Goal: Task Accomplishment & Management: Manage account settings

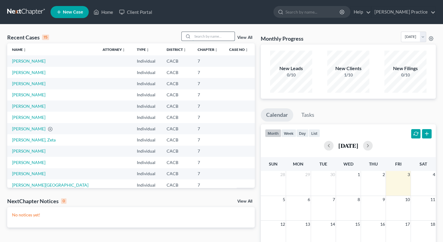
click at [212, 37] on input "search" at bounding box center [213, 36] width 42 height 9
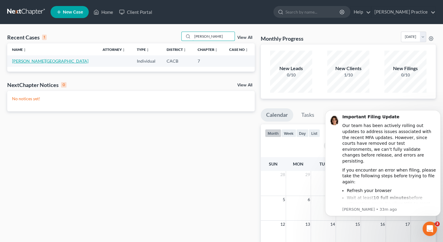
type input "[PERSON_NAME]"
click at [37, 59] on link "[PERSON_NAME][GEOGRAPHIC_DATA]" at bounding box center [50, 60] width 76 height 5
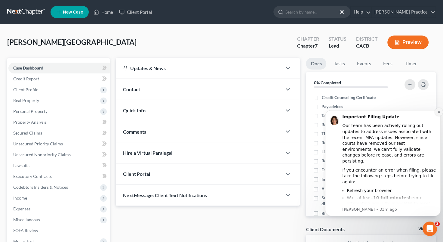
click at [438, 113] on button "Dismiss notification" at bounding box center [439, 112] width 8 height 8
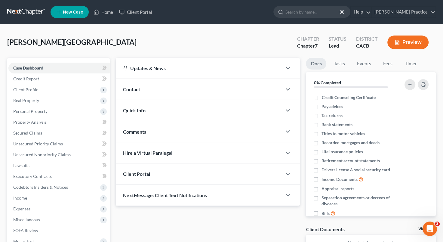
click at [161, 86] on div "Contact" at bounding box center [199, 89] width 166 height 21
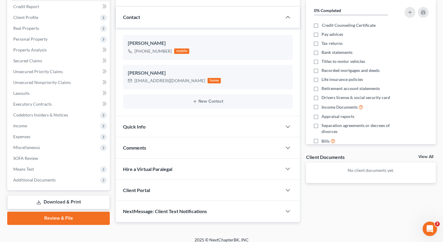
scroll to position [77, 0]
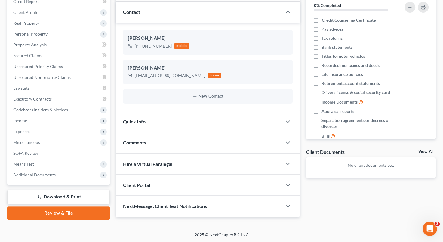
click at [423, 149] on link "View All" at bounding box center [425, 151] width 15 height 4
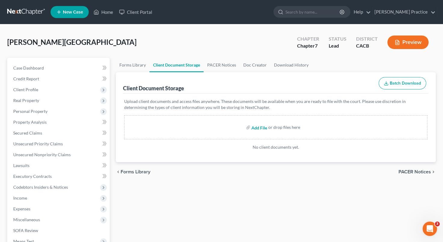
click at [260, 125] on input "file" at bounding box center [258, 127] width 14 height 11
type input "C:\fakepath\mycase_2025-10-03_13_23_13.zip"
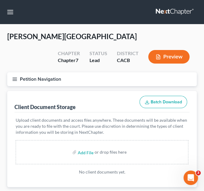
drag, startPoint x: 100, startPoint y: 152, endPoint x: 148, endPoint y: 160, distance: 48.9
click at [148, 160] on div "Add File or drop files here" at bounding box center [102, 152] width 172 height 24
drag, startPoint x: 149, startPoint y: 155, endPoint x: 133, endPoint y: 152, distance: 16.2
click at [133, 152] on div "Add File or drop files here" at bounding box center [102, 152] width 172 height 24
drag, startPoint x: 131, startPoint y: 152, endPoint x: 122, endPoint y: 153, distance: 9.7
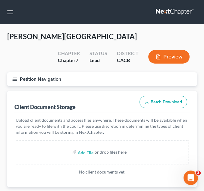
click at [130, 152] on div "Add File or drop files here" at bounding box center [102, 152] width 172 height 24
click at [122, 153] on div "or drop files here" at bounding box center [110, 152] width 32 height 6
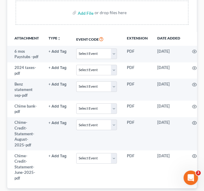
scroll to position [140, 0]
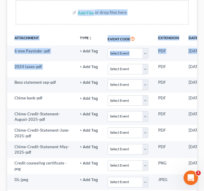
drag, startPoint x: 85, startPoint y: 14, endPoint x: 78, endPoint y: 22, distance: 11.1
click at [85, 14] on div "Client Document Storage Batch Download Upload client documents and access files…" at bounding box center [101, 159] width 189 height 416
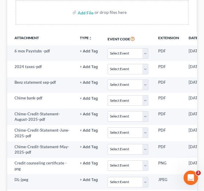
click at [30, 19] on div "Add File or drop files here" at bounding box center [102, 12] width 172 height 24
click at [87, 12] on div "Add File or drop files here" at bounding box center [102, 12] width 172 height 24
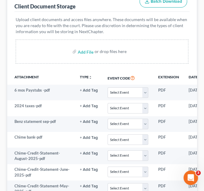
scroll to position [0, 0]
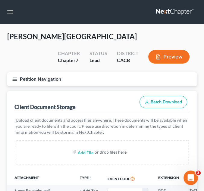
click at [156, 104] on button "Batch Download" at bounding box center [163, 102] width 48 height 13
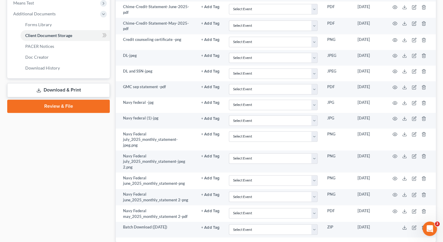
scroll to position [273, 0]
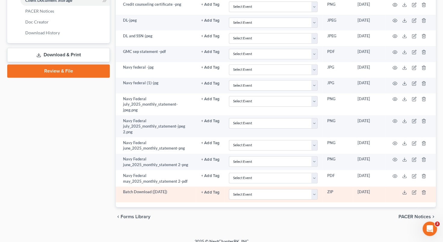
click at [134, 186] on td "Batch Download ([DATE])" at bounding box center [156, 194] width 81 height 16
click at [135, 186] on td "Batch Download ([DATE])" at bounding box center [156, 194] width 81 height 16
click at [425, 190] on icon "button" at bounding box center [423, 192] width 5 height 5
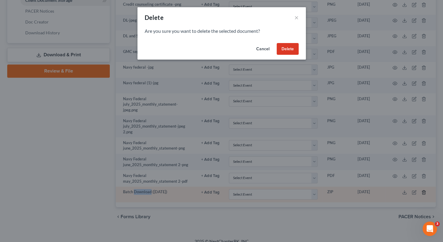
scroll to position [266, 0]
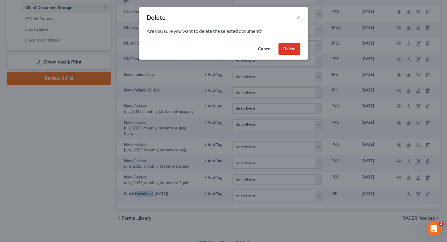
click at [292, 49] on button "Delete" at bounding box center [290, 49] width 22 height 12
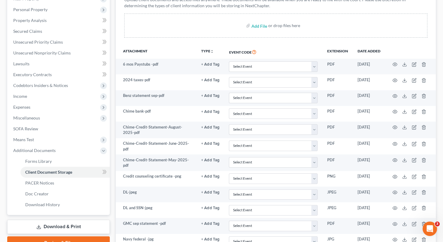
scroll to position [98, 0]
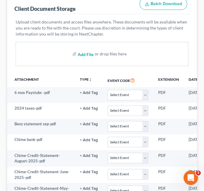
click at [87, 54] on input "file" at bounding box center [85, 53] width 14 height 11
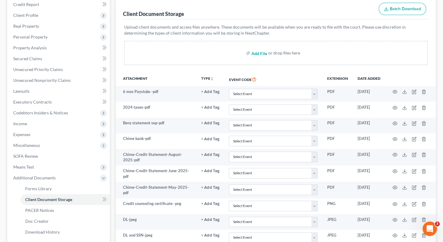
scroll to position [74, 0]
